Goal: Task Accomplishment & Management: Manage account settings

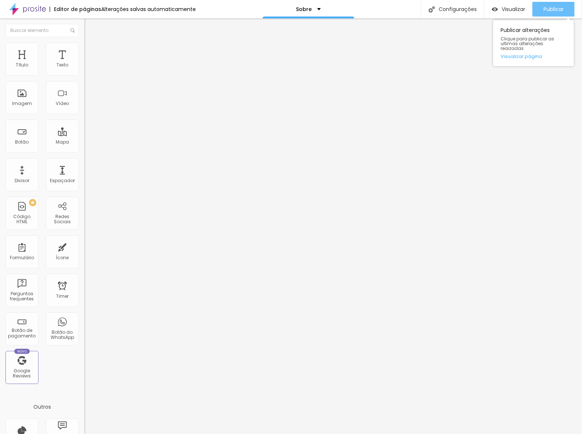
click at [551, 8] on span "Publicar" at bounding box center [554, 9] width 20 height 6
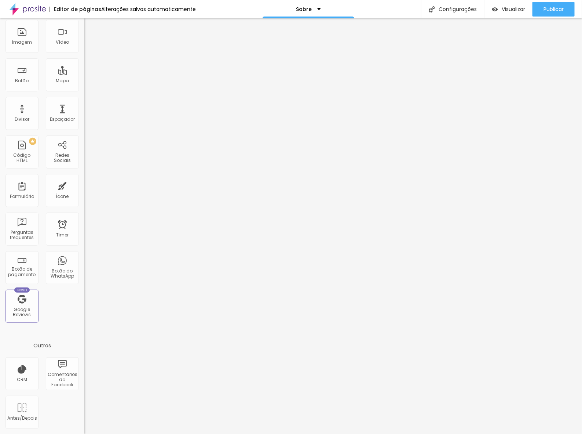
scroll to position [15, 0]
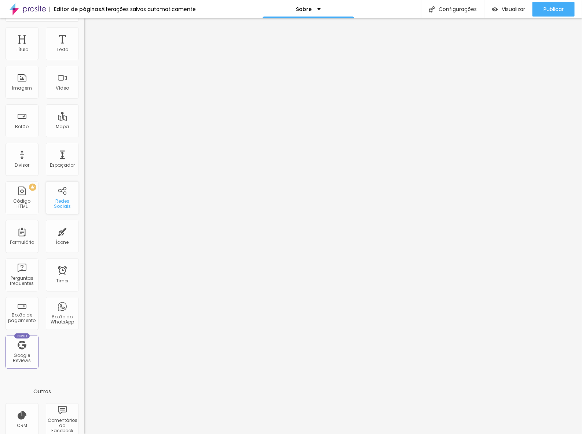
click at [63, 198] on div "Redes Sociais" at bounding box center [62, 203] width 29 height 11
click at [50, 204] on div "Redes Sociais" at bounding box center [62, 203] width 29 height 11
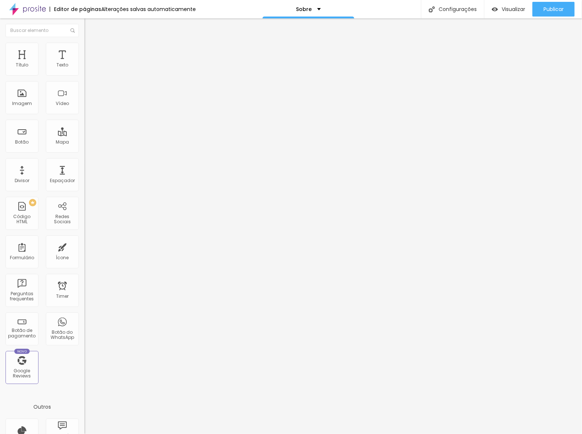
click at [84, 148] on div "Instagram" at bounding box center [126, 150] width 84 height 4
click at [84, 249] on input "[URL][DOMAIN_NAME]" at bounding box center [128, 252] width 88 height 7
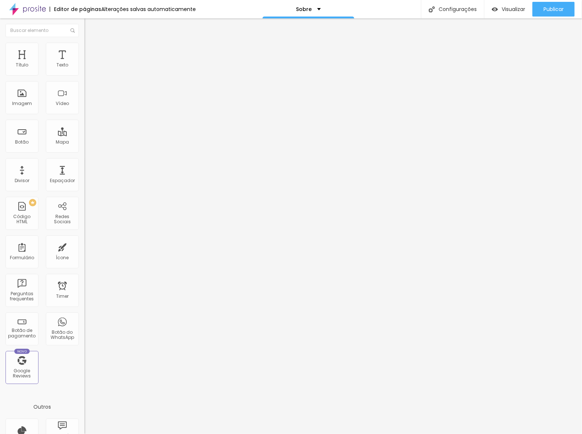
scroll to position [0, 52]
click at [84, 249] on input "[URL][DOMAIN_NAME]" at bounding box center [128, 252] width 88 height 7
type input "[URL][DOMAIN_NAME]"
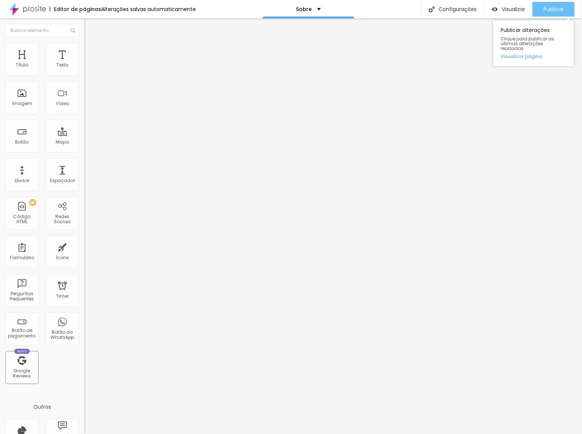
click at [559, 8] on span "Publicar" at bounding box center [554, 9] width 20 height 6
click at [90, 26] on img "button" at bounding box center [93, 27] width 6 height 6
